Goal: Task Accomplishment & Management: Use online tool/utility

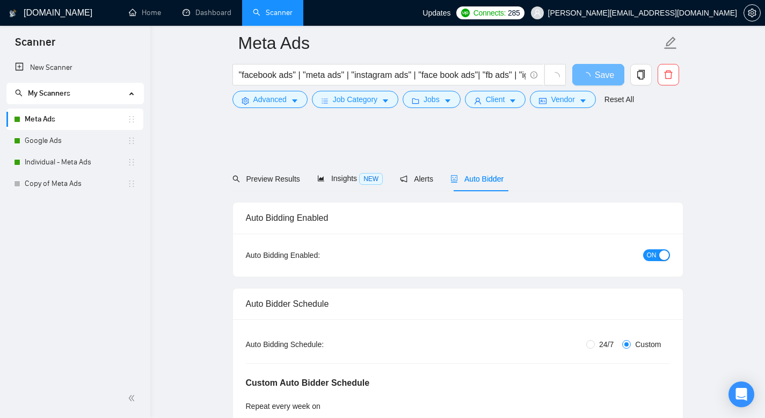
scroll to position [1335, 0]
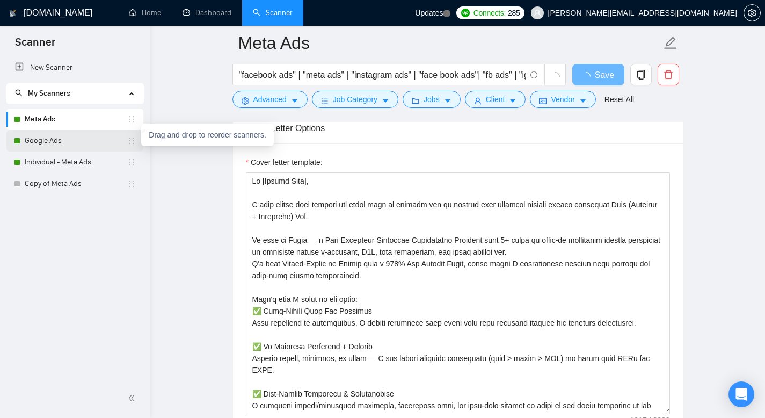
click at [130, 141] on icon "holder" at bounding box center [131, 140] width 9 height 9
click at [70, 143] on link "Google Ads" at bounding box center [76, 140] width 103 height 21
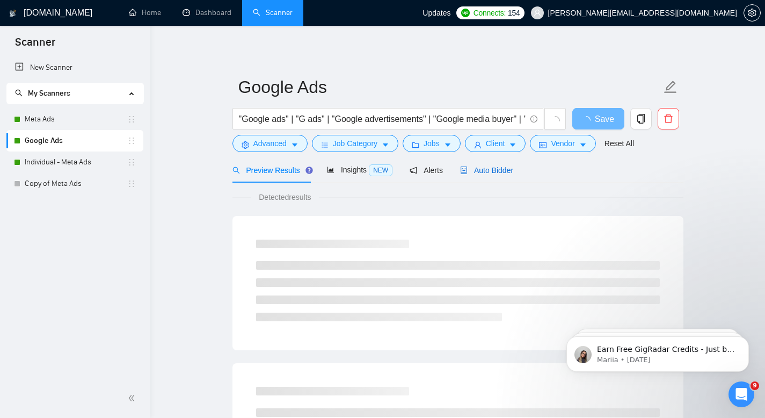
click at [513, 171] on span "Auto Bidder" at bounding box center [486, 170] width 53 height 9
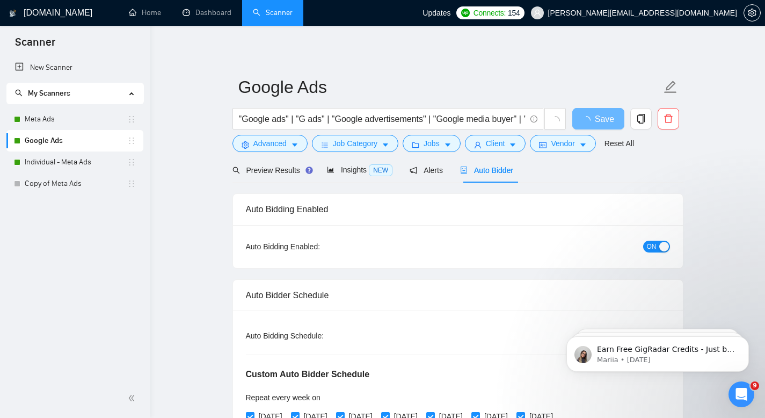
click at [648, 246] on span "ON" at bounding box center [652, 246] width 10 height 12
click at [652, 244] on span "ON" at bounding box center [652, 246] width 10 height 12
drag, startPoint x: 7, startPoint y: 165, endPoint x: 7, endPoint y: 138, distance: 26.3
click at [7, 138] on ul "Meta Ads Google Ads Individual - Meta Ads Copy of Meta Ads" at bounding box center [74, 151] width 137 height 86
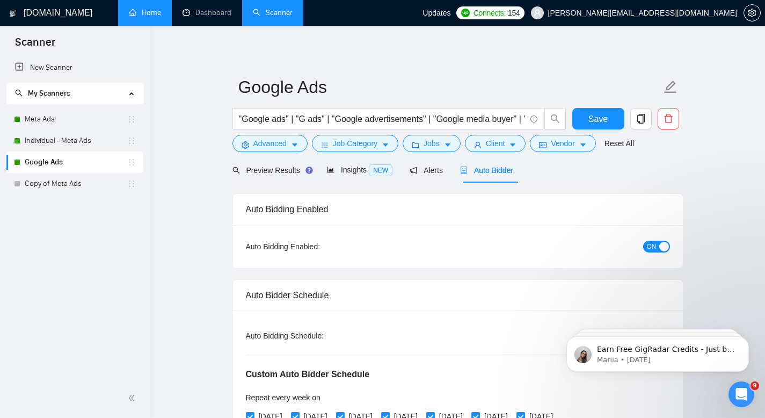
click at [142, 16] on link "Home" at bounding box center [145, 12] width 32 height 9
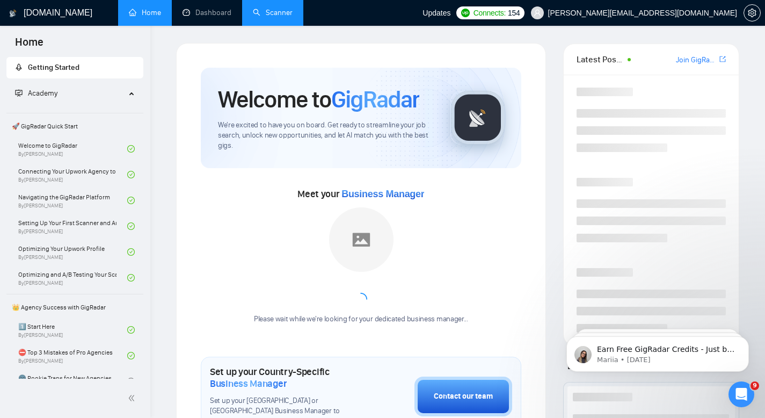
click at [258, 17] on link "Scanner" at bounding box center [273, 12] width 40 height 9
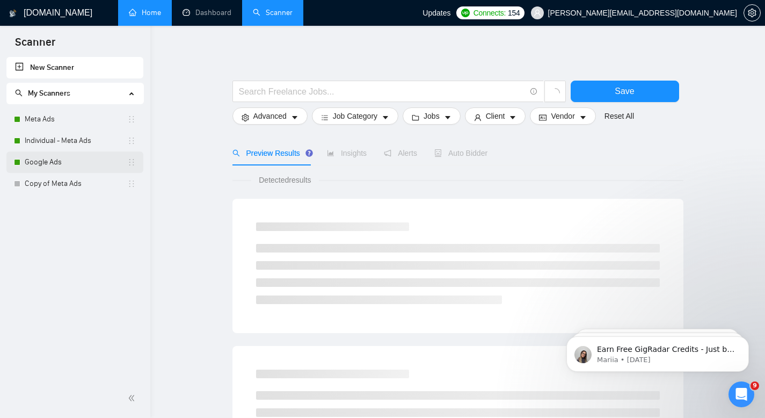
click at [60, 164] on link "Google Ads" at bounding box center [76, 161] width 103 height 21
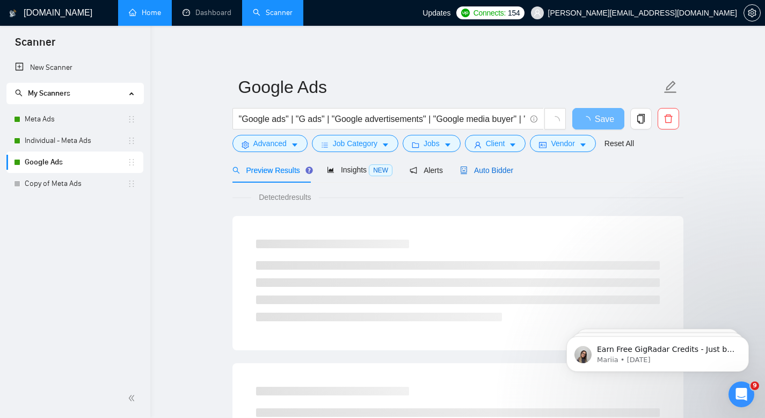
click at [485, 172] on span "Auto Bidder" at bounding box center [486, 170] width 53 height 9
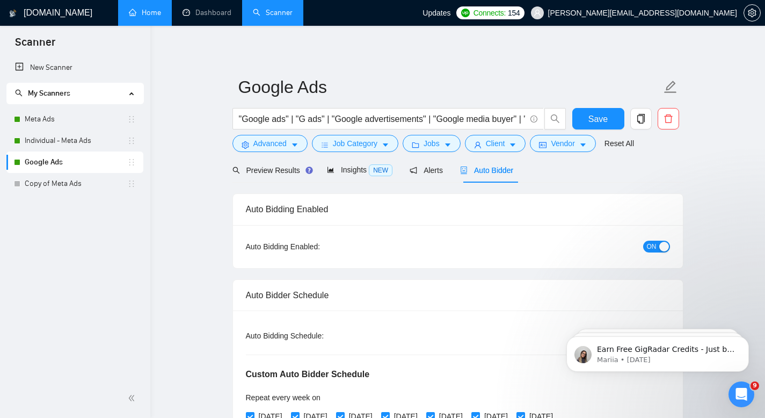
click at [650, 244] on span "ON" at bounding box center [652, 246] width 10 height 12
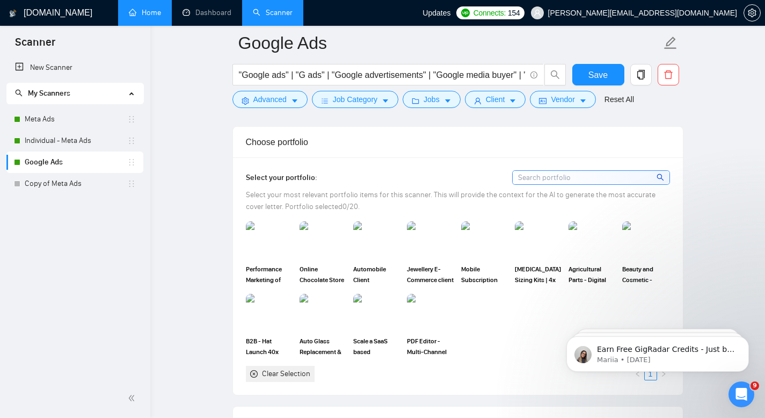
scroll to position [769, 0]
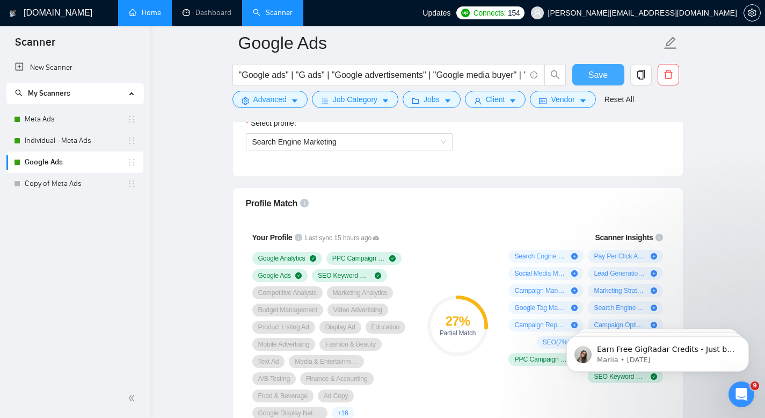
click at [596, 72] on span "Save" at bounding box center [597, 74] width 19 height 13
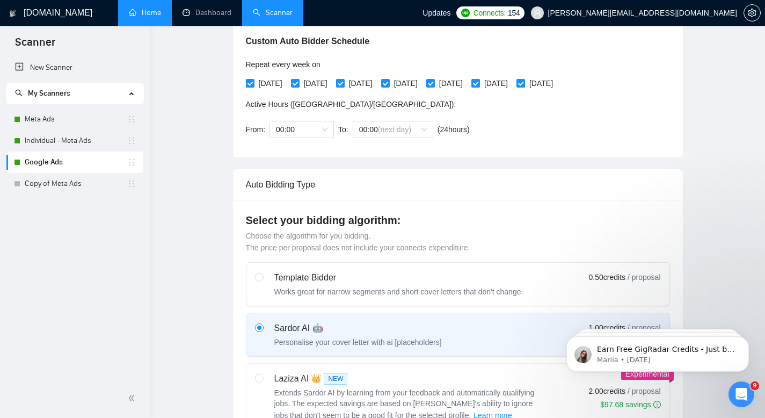
scroll to position [0, 0]
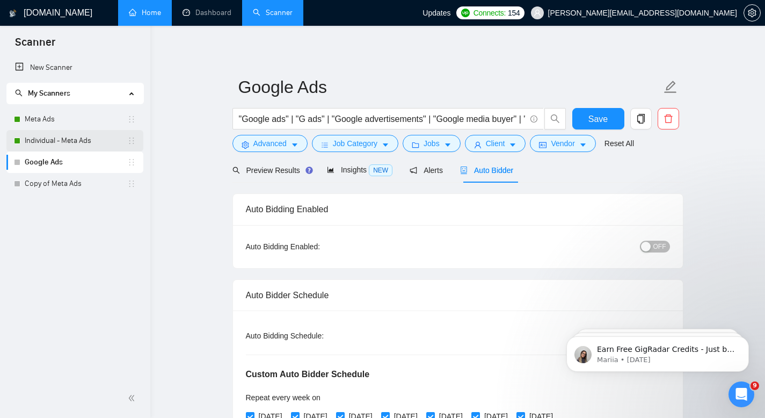
click at [62, 141] on link "Individual - Meta Ads" at bounding box center [76, 140] width 103 height 21
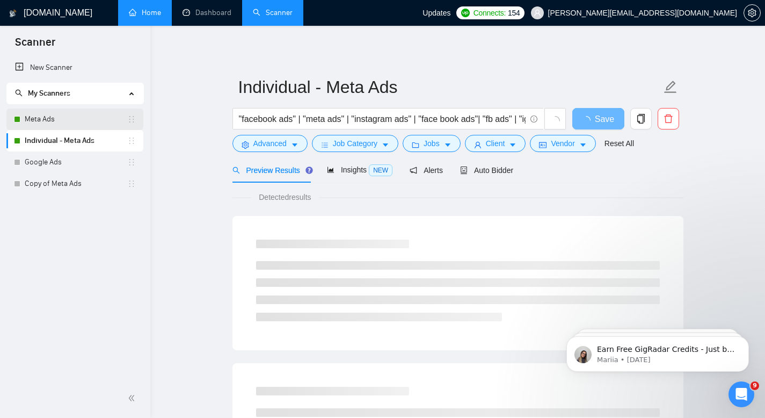
click at [49, 118] on link "Meta Ads" at bounding box center [76, 118] width 103 height 21
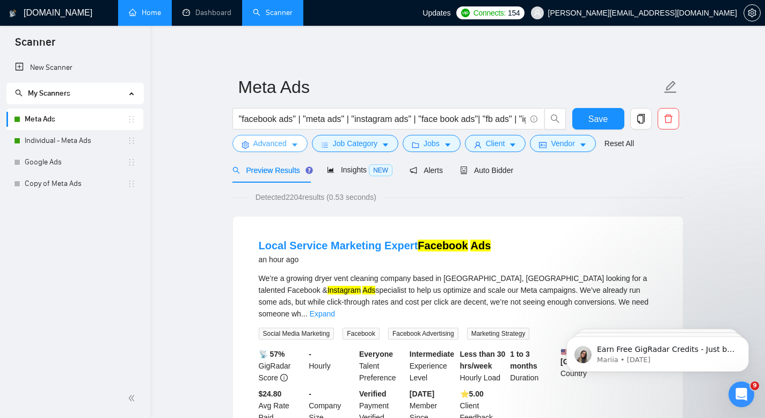
click at [290, 144] on button "Advanced" at bounding box center [269, 143] width 75 height 17
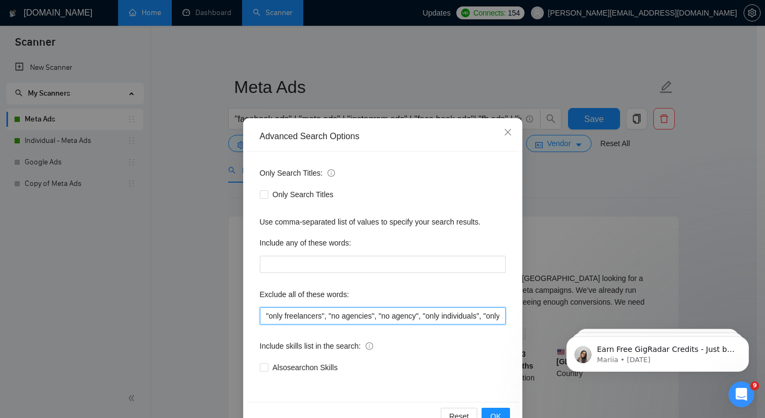
click at [479, 320] on input ""only freelancers", "no agencies", "no agency", "only individuals", "only indiv…" at bounding box center [383, 315] width 246 height 17
paste input "GHL Appointment Setter"
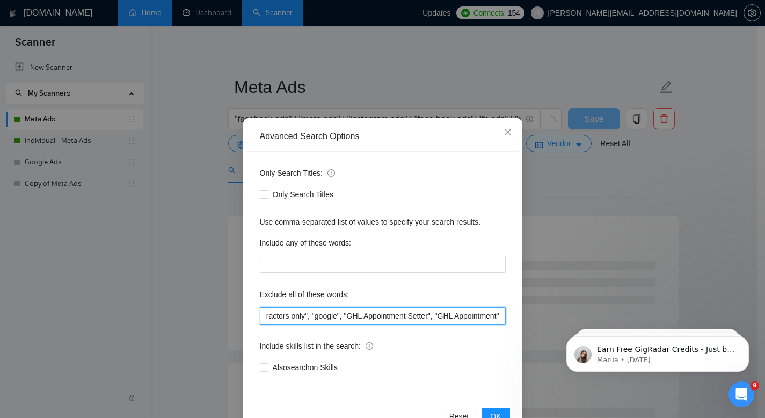
scroll to position [29, 0]
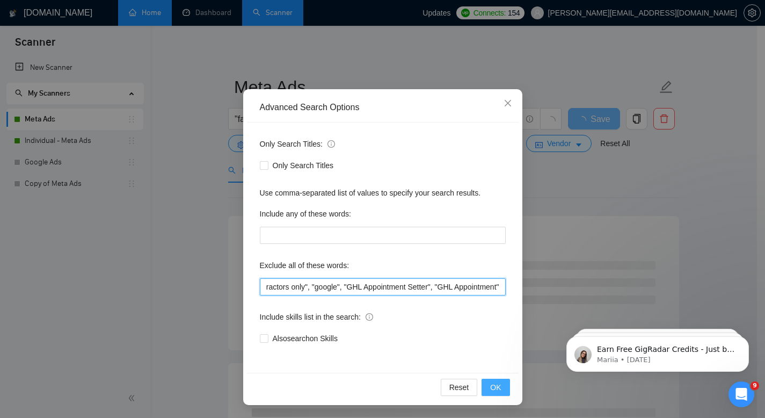
type input ""only freelancers", "no agencies", "no agency", "only individuals", "only indiv…"
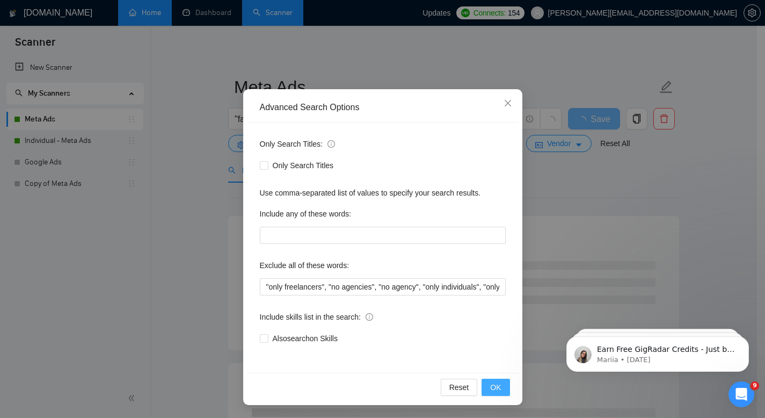
click at [490, 387] on span "OK" at bounding box center [495, 387] width 11 height 12
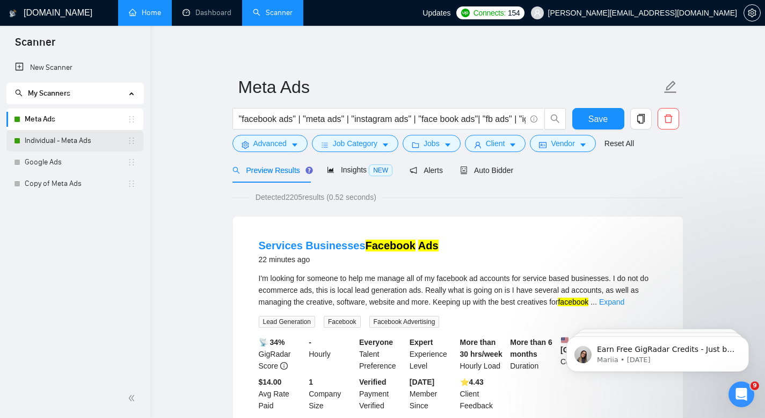
click at [78, 138] on link "Individual - Meta Ads" at bounding box center [76, 140] width 103 height 21
click at [601, 124] on span "Save" at bounding box center [597, 118] width 19 height 13
click at [58, 138] on link "Individual - Meta Ads" at bounding box center [76, 140] width 103 height 21
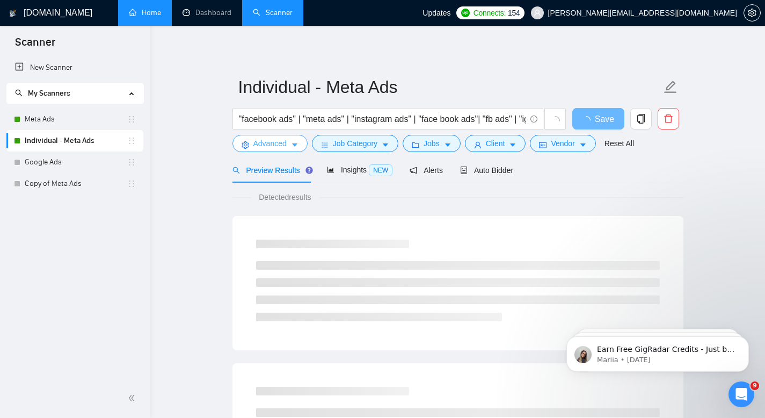
click at [287, 139] on span "Advanced" at bounding box center [269, 143] width 33 height 12
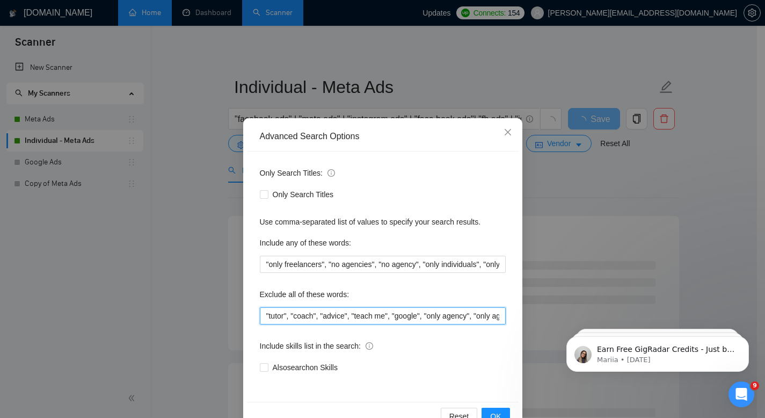
click at [460, 314] on input ""tutor", "coach", "advice", "teach me", "google", "only agency", "only agencies"" at bounding box center [383, 315] width 246 height 17
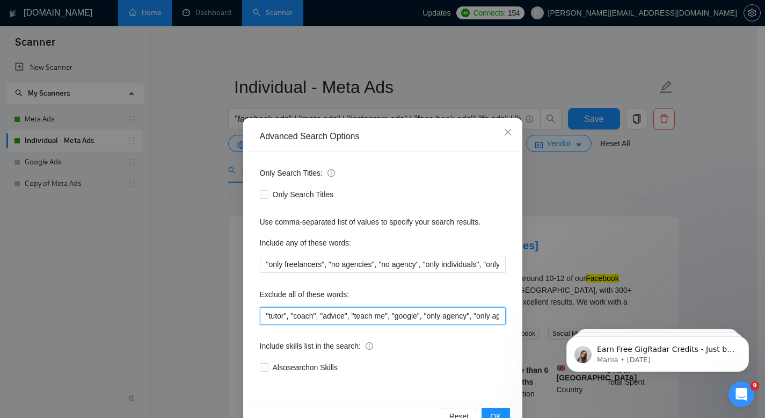
scroll to position [0, 42]
paste input "GHL Appointment Setter"
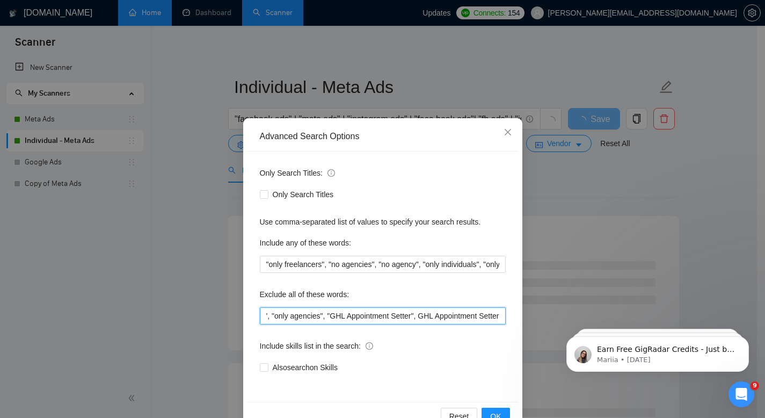
click at [407, 312] on input ""tutor", "coach", "advice", "teach me", "google", "only agency", "only agencies…" at bounding box center [383, 315] width 246 height 17
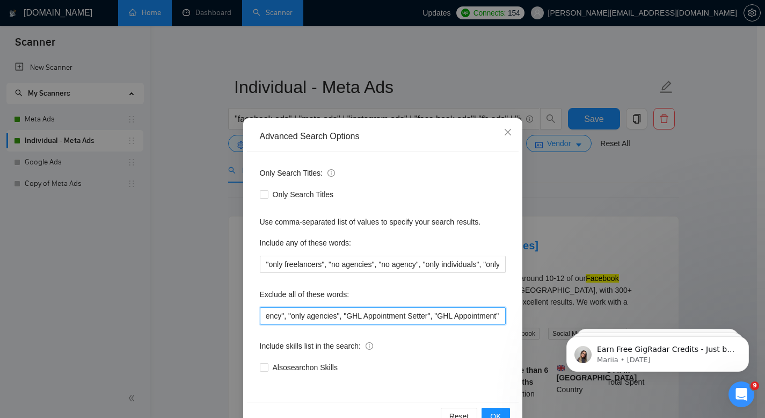
scroll to position [29, 0]
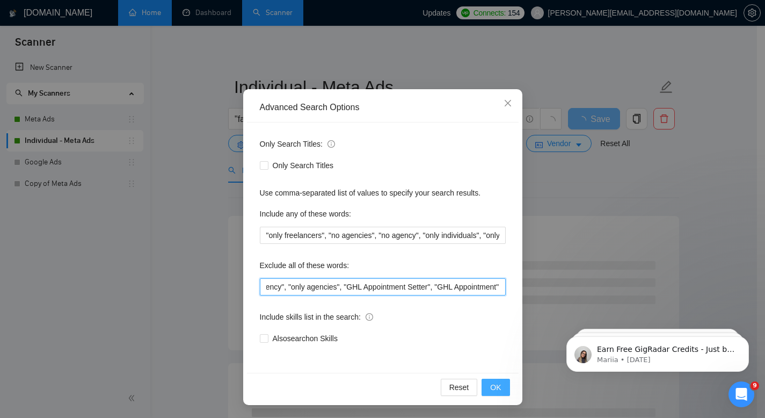
type input ""tutor", "coach", "advice", "teach me", "google", "only agency", "only agencies…"
click at [491, 386] on span "OK" at bounding box center [495, 387] width 11 height 12
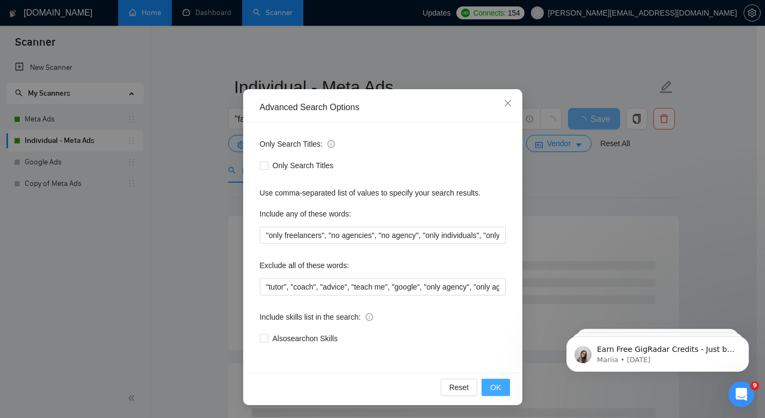
scroll to position [0, 0]
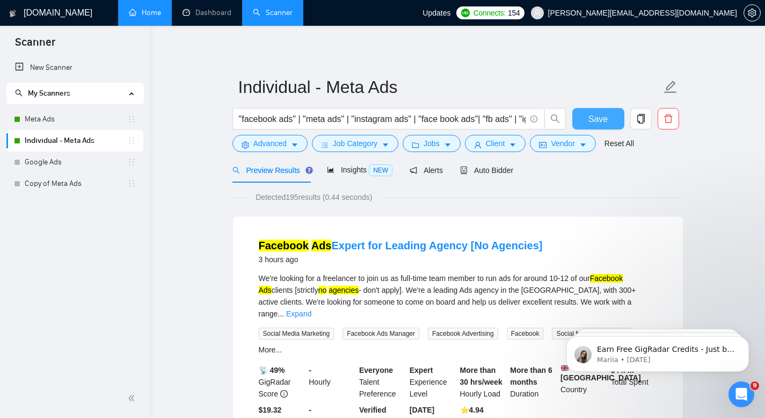
click at [592, 121] on span "Save" at bounding box center [597, 118] width 19 height 13
